Goal: Information Seeking & Learning: Learn about a topic

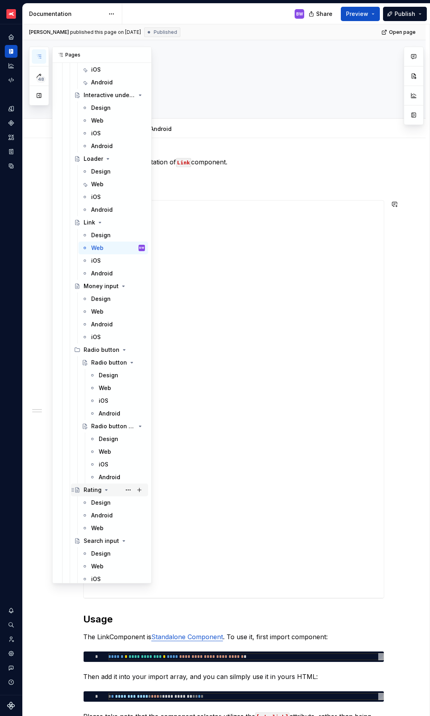
scroll to position [3107, 0]
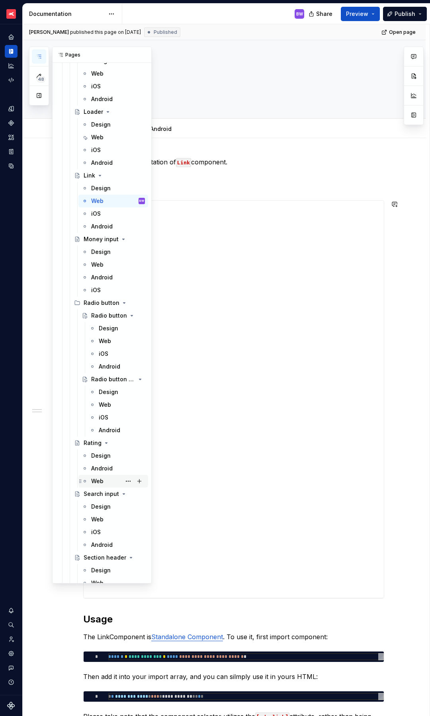
click at [97, 483] on div "Web" at bounding box center [97, 481] width 12 height 8
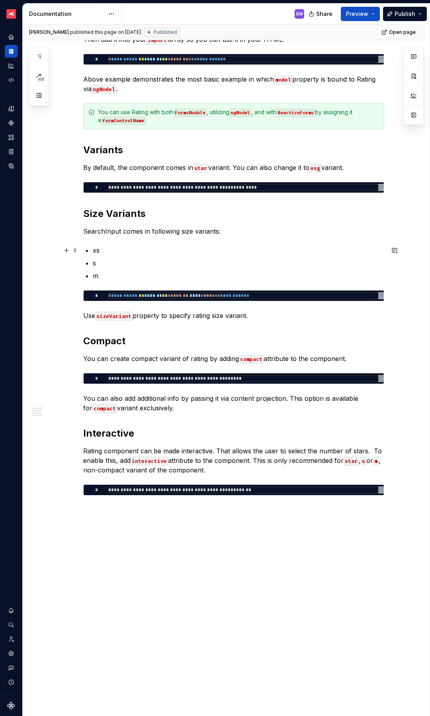
scroll to position [115, 0]
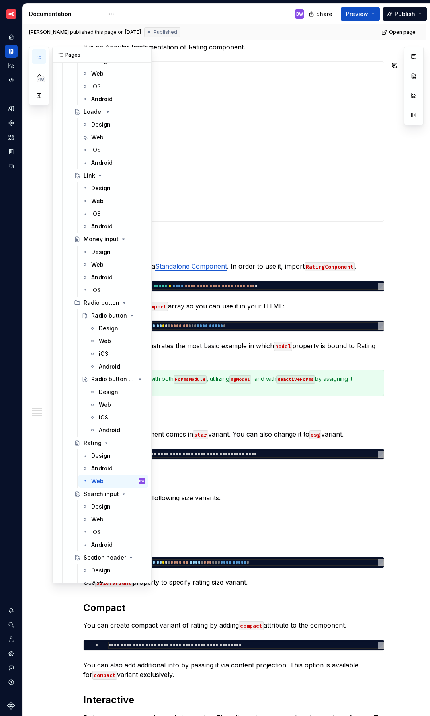
click at [40, 56] on icon "button" at bounding box center [39, 56] width 4 height 3
click at [100, 520] on div "Web" at bounding box center [97, 519] width 12 height 8
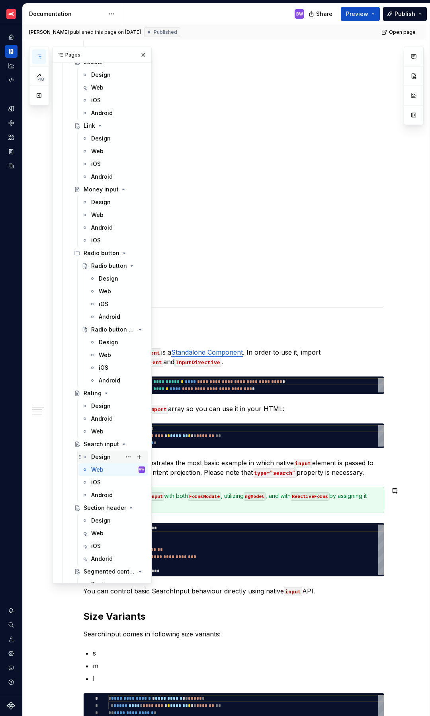
scroll to position [3197, 0]
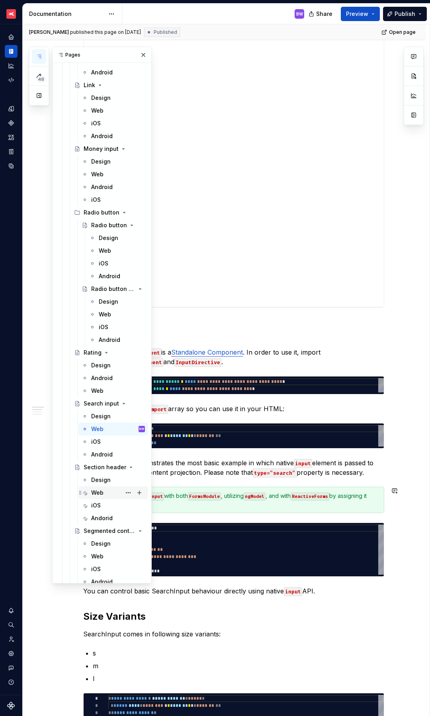
click at [98, 492] on div "Web" at bounding box center [97, 493] width 12 height 8
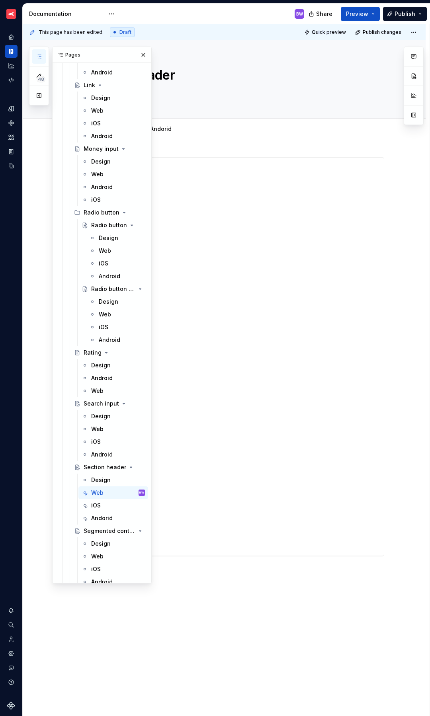
click at [160, 12] on div "BW" at bounding box center [216, 14] width 188 height 21
click at [138, 53] on button "button" at bounding box center [143, 54] width 11 height 11
click at [39, 54] on icon "button" at bounding box center [39, 56] width 6 height 6
click at [99, 555] on div "Web" at bounding box center [97, 556] width 12 height 8
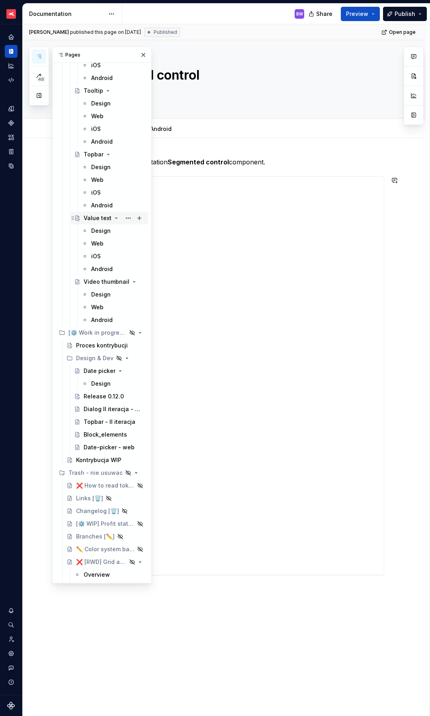
scroll to position [4311, 0]
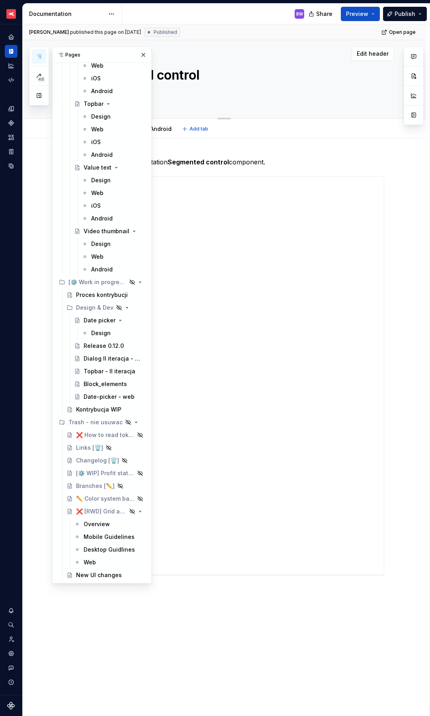
click at [302, 95] on textarea at bounding box center [232, 92] width 301 height 13
click at [250, 34] on div "[PERSON_NAME] published this page on [DATE] Published Open page" at bounding box center [224, 32] width 403 height 16
click at [140, 56] on button "button" at bounding box center [143, 54] width 11 height 11
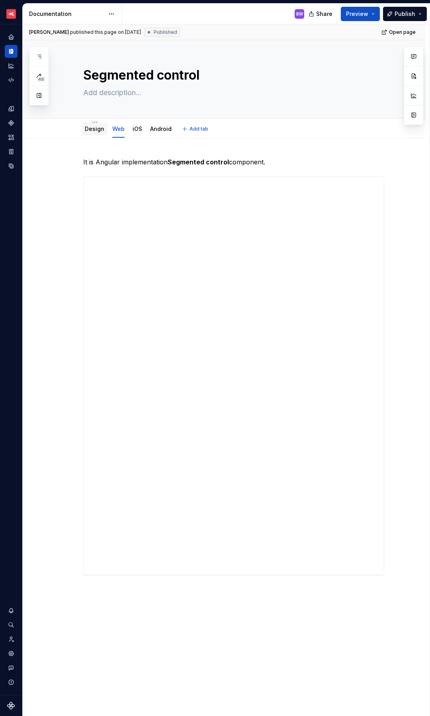
click at [93, 130] on link "Design" at bounding box center [94, 128] width 19 height 7
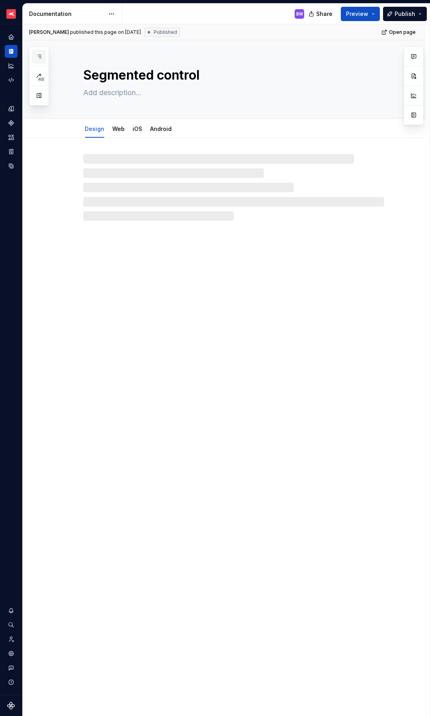
click at [40, 55] on icon "button" at bounding box center [39, 56] width 6 height 6
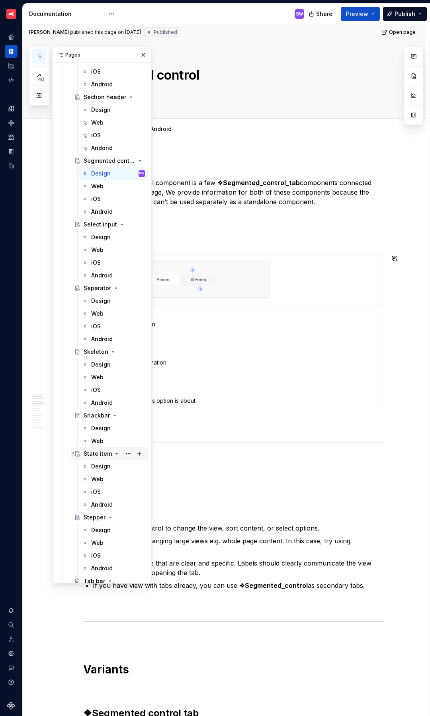
scroll to position [3565, 0]
click at [99, 125] on div "Web" at bounding box center [97, 124] width 12 height 8
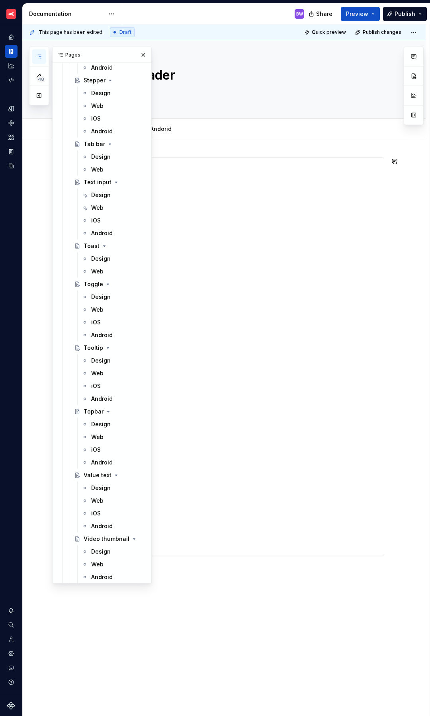
scroll to position [4005, 0]
click at [218, 171] on div "**********" at bounding box center [234, 357] width 300 height 398
click at [199, 118] on div "Section header Edit header" at bounding box center [224, 79] width 403 height 78
click at [140, 56] on button "button" at bounding box center [143, 54] width 11 height 11
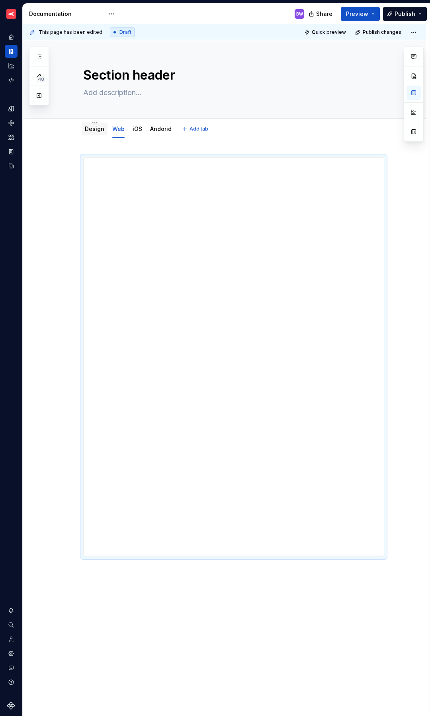
click at [96, 127] on link "Design" at bounding box center [94, 128] width 19 height 7
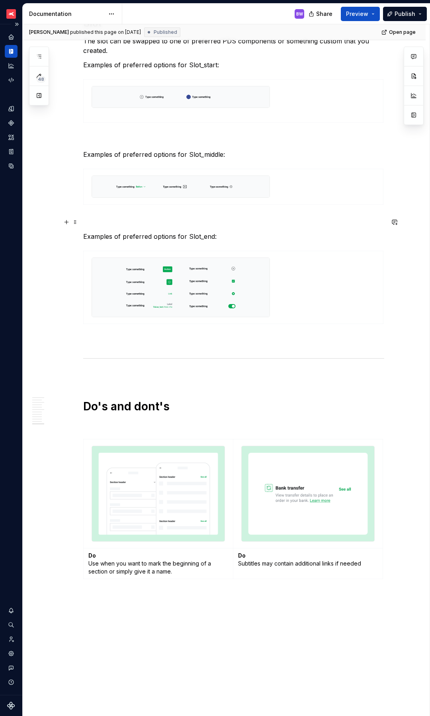
scroll to position [1631, 0]
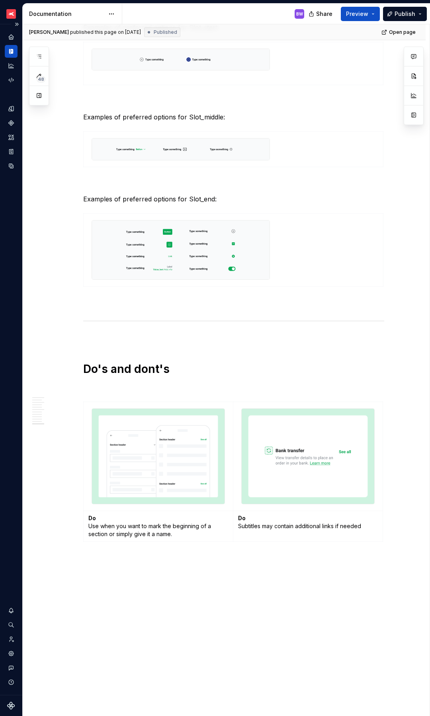
type textarea "*"
